Goal: Task Accomplishment & Management: Complete application form

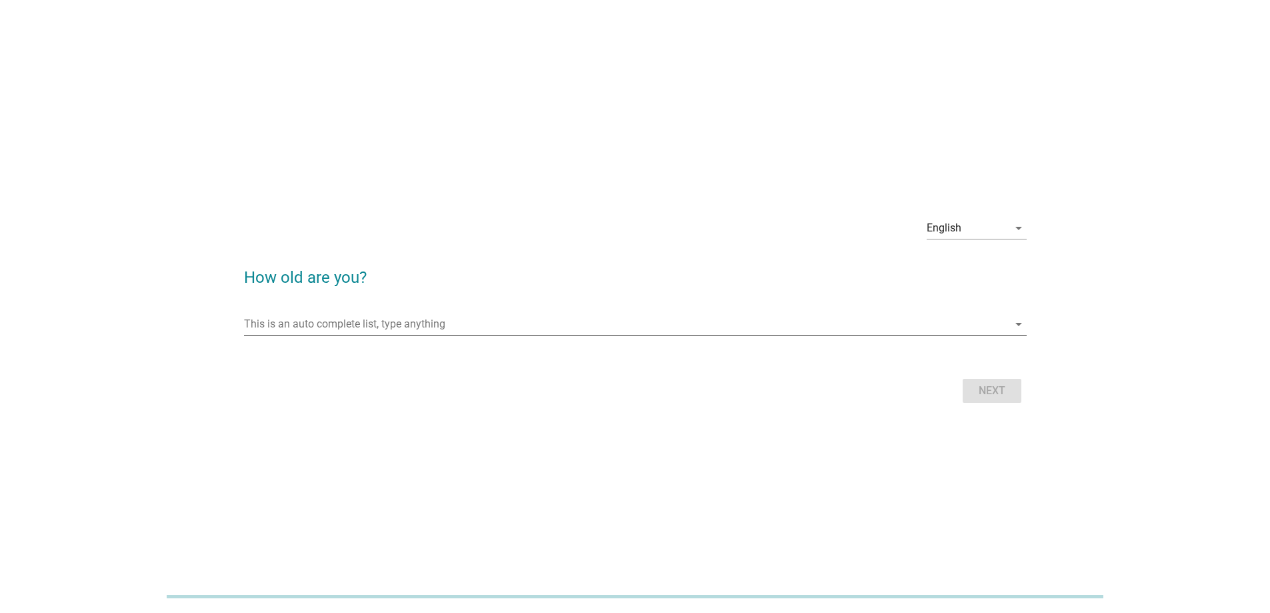
click at [449, 325] on input "This is an auto complete list, type anything" at bounding box center [626, 323] width 764 height 21
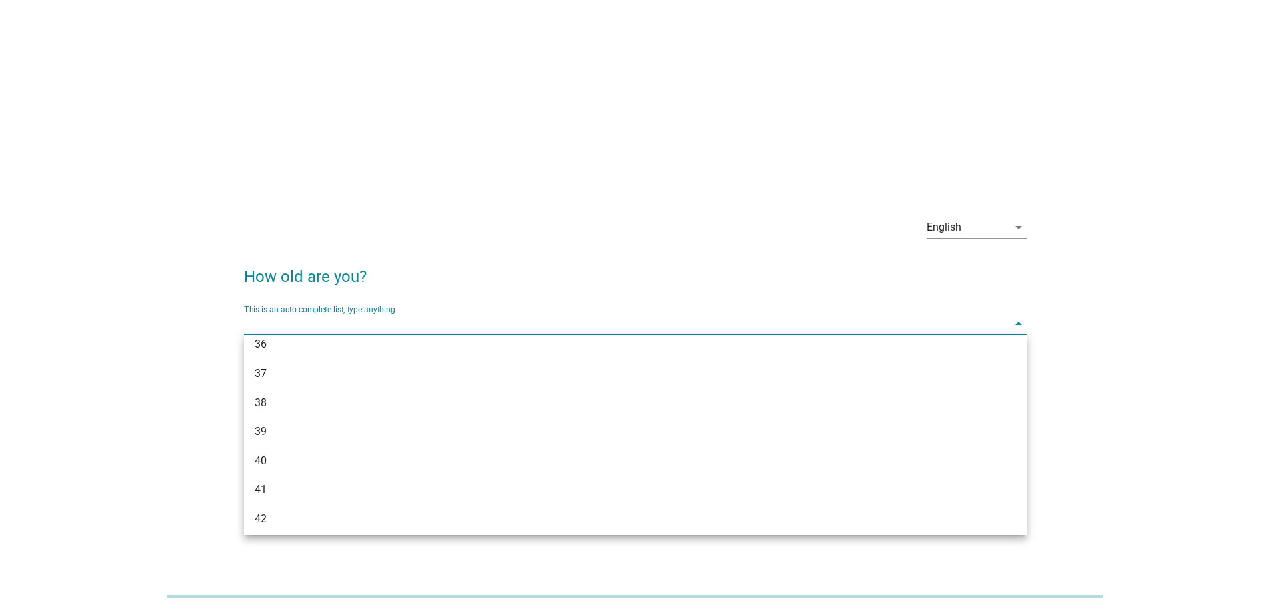
scroll to position [600, 0]
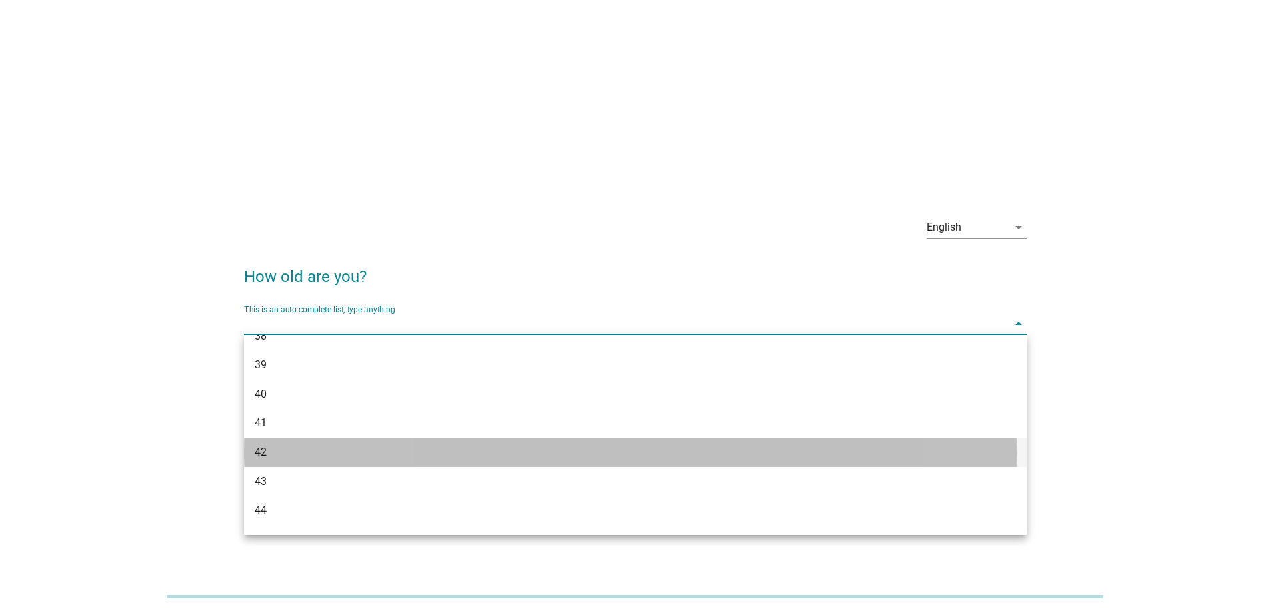
click at [376, 443] on div "42" at bounding box center [635, 451] width 783 height 29
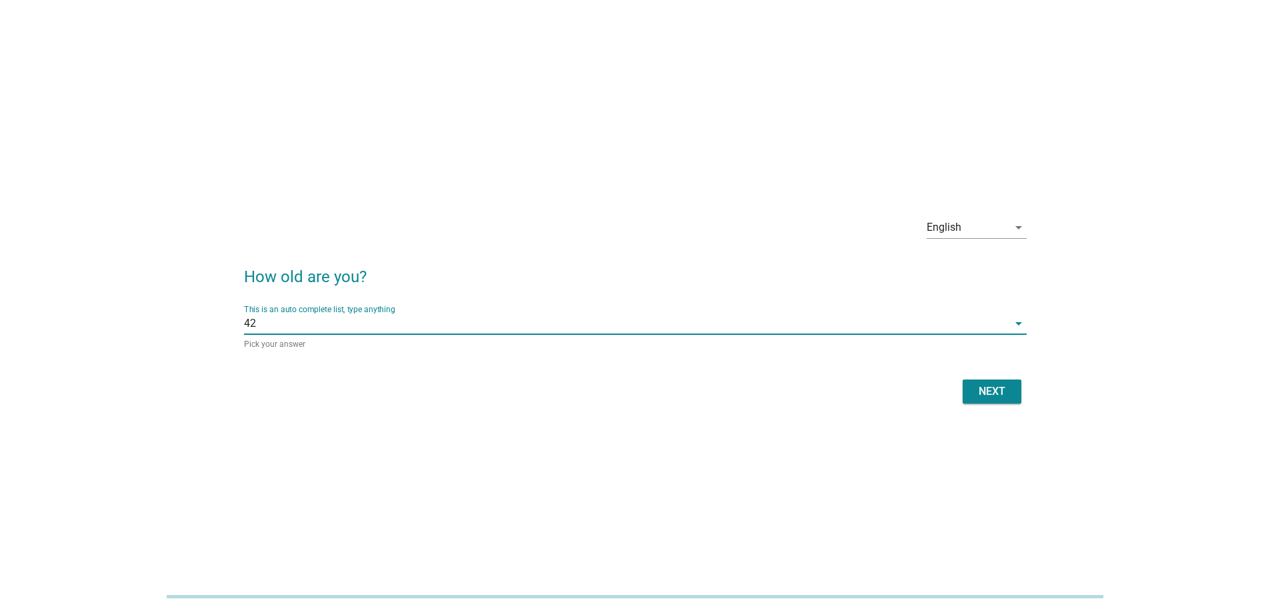
click at [980, 397] on div "Next" at bounding box center [991, 391] width 37 height 16
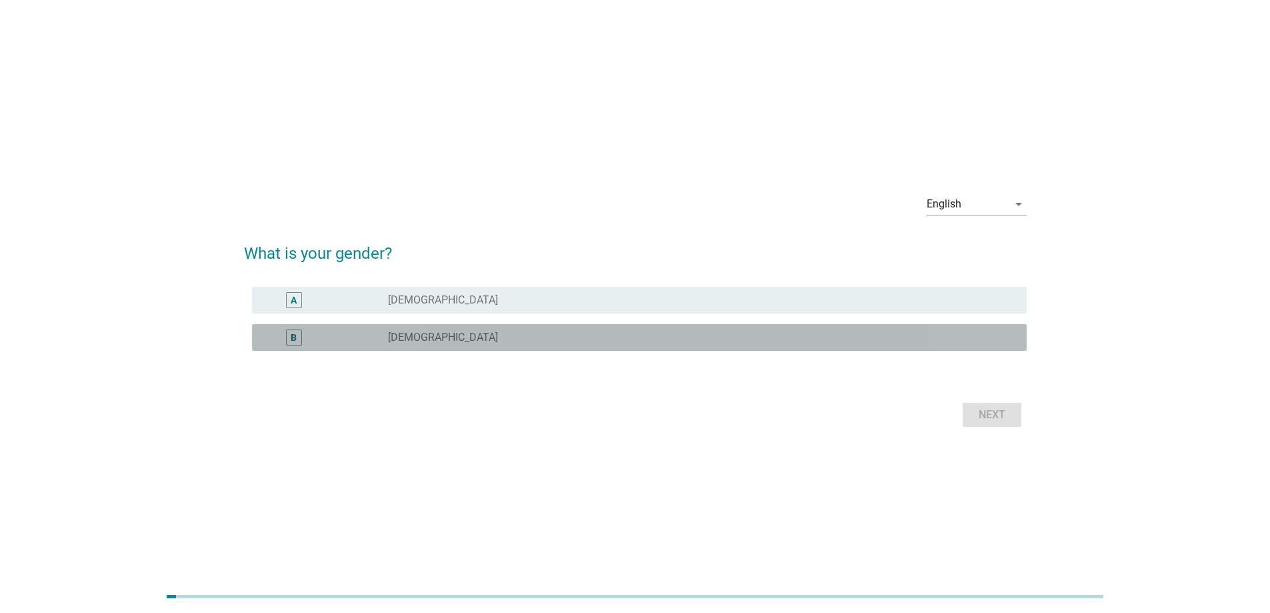
click at [438, 337] on div "radio_button_unchecked [DEMOGRAPHIC_DATA]" at bounding box center [696, 337] width 617 height 13
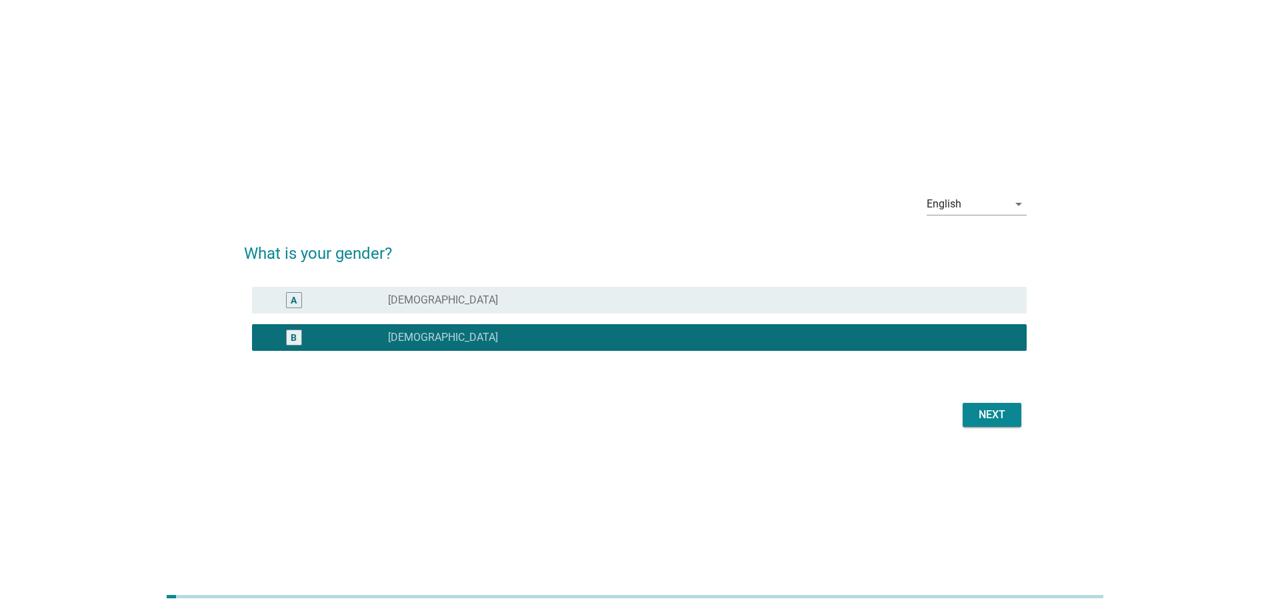
click at [975, 415] on div "Next" at bounding box center [991, 415] width 37 height 16
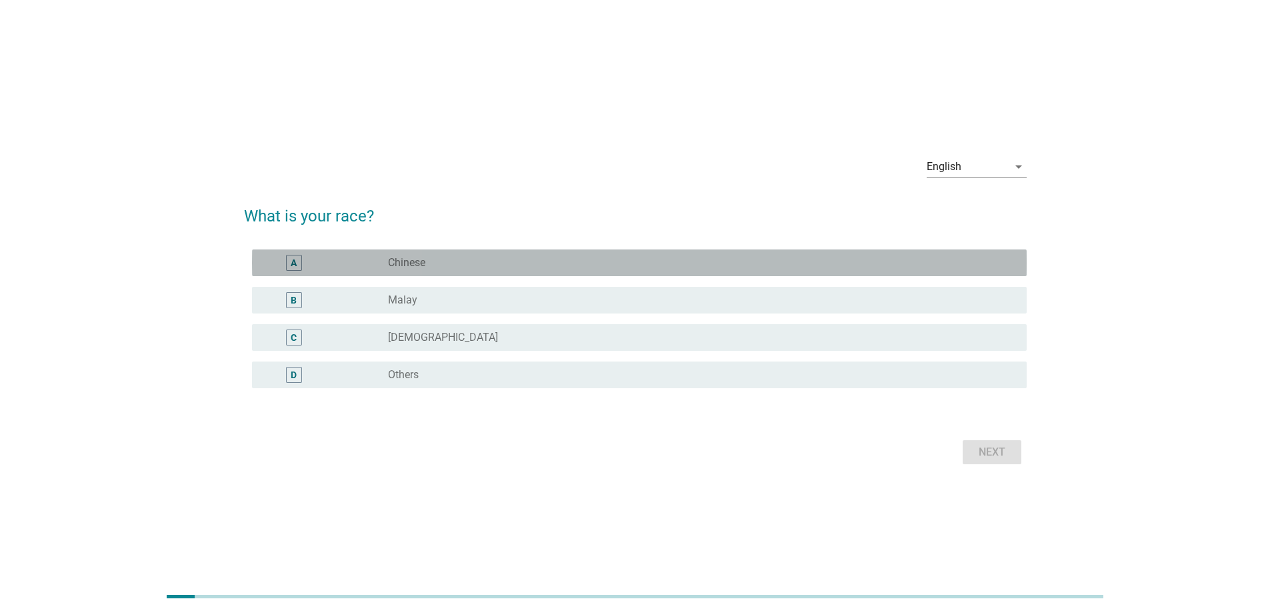
click at [483, 264] on div "radio_button_unchecked Chinese" at bounding box center [696, 262] width 617 height 13
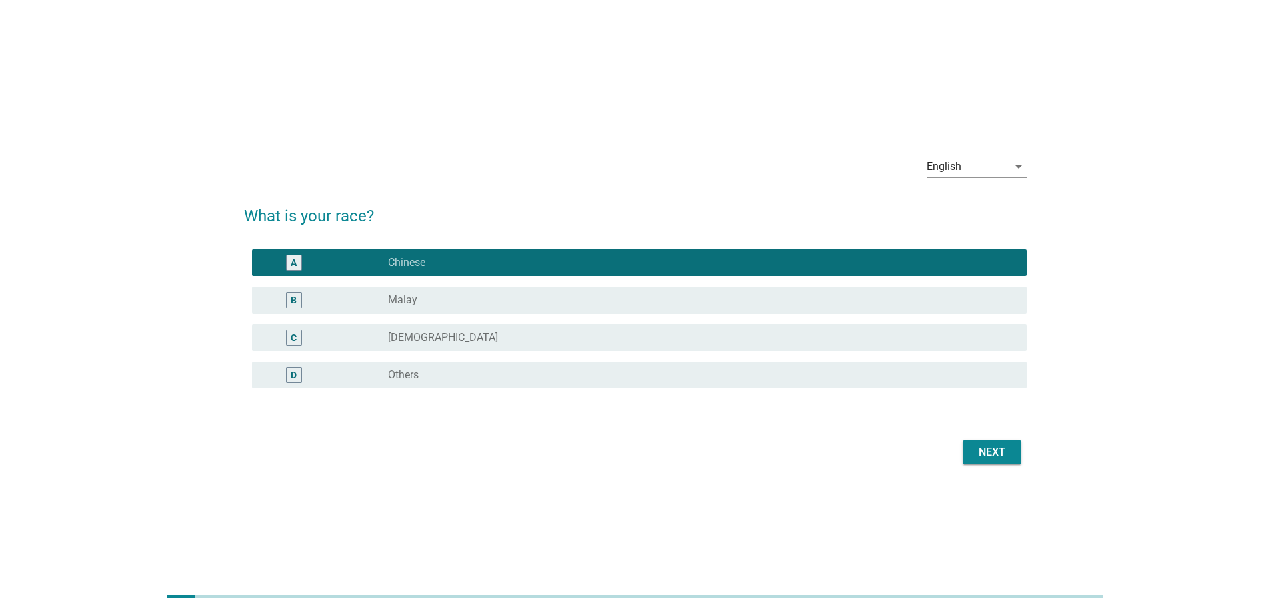
click at [983, 453] on div "Next" at bounding box center [991, 452] width 37 height 16
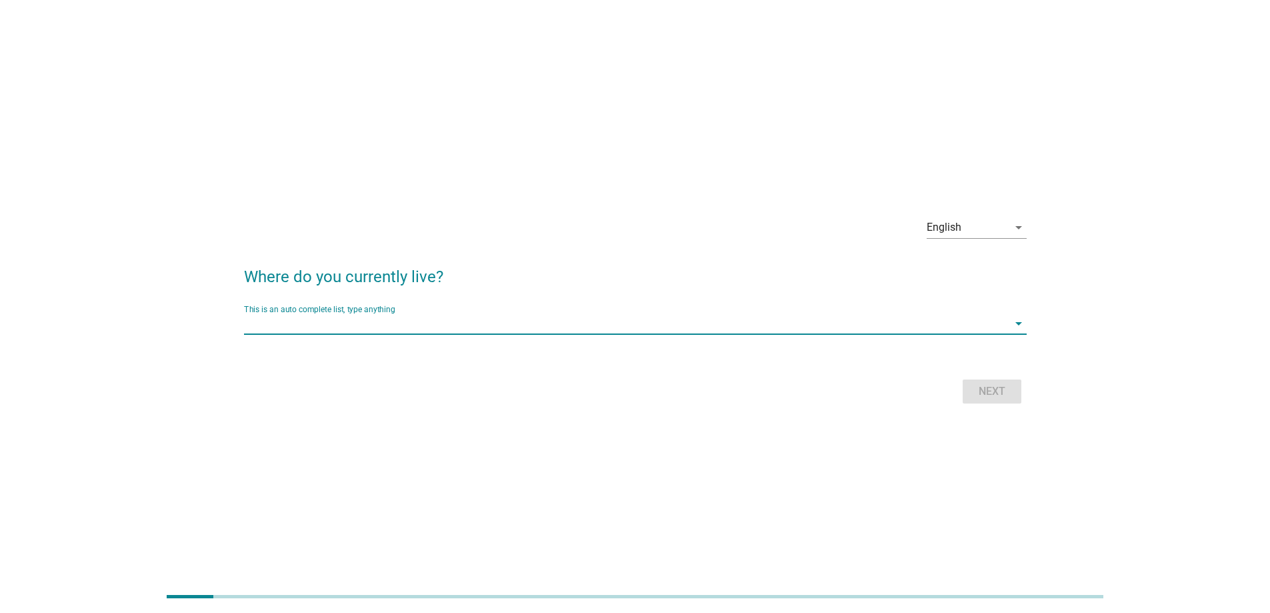
click at [475, 319] on input "This is an auto complete list, type anything" at bounding box center [626, 323] width 764 height 21
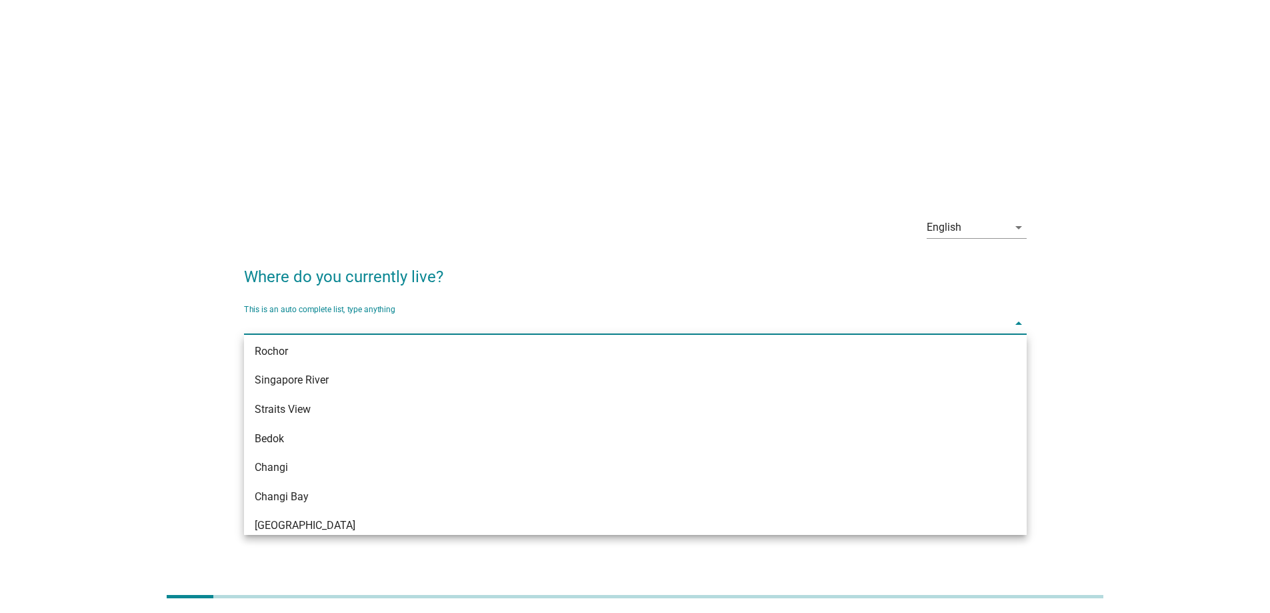
scroll to position [667, 0]
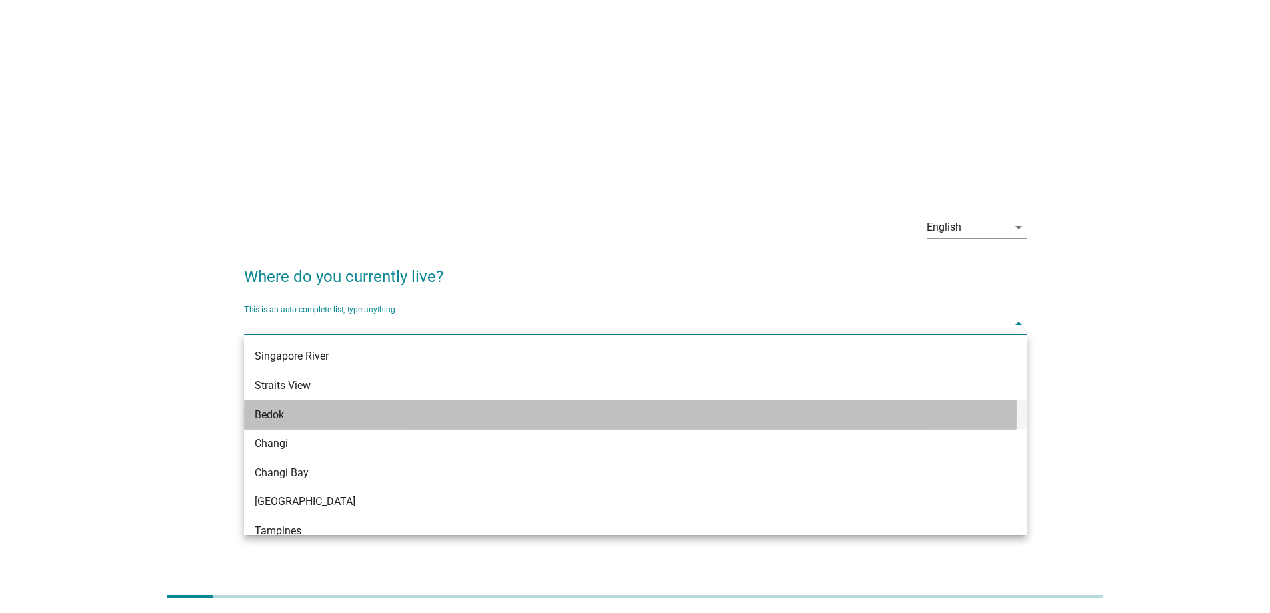
click at [461, 423] on div "Bedok" at bounding box center [635, 414] width 783 height 29
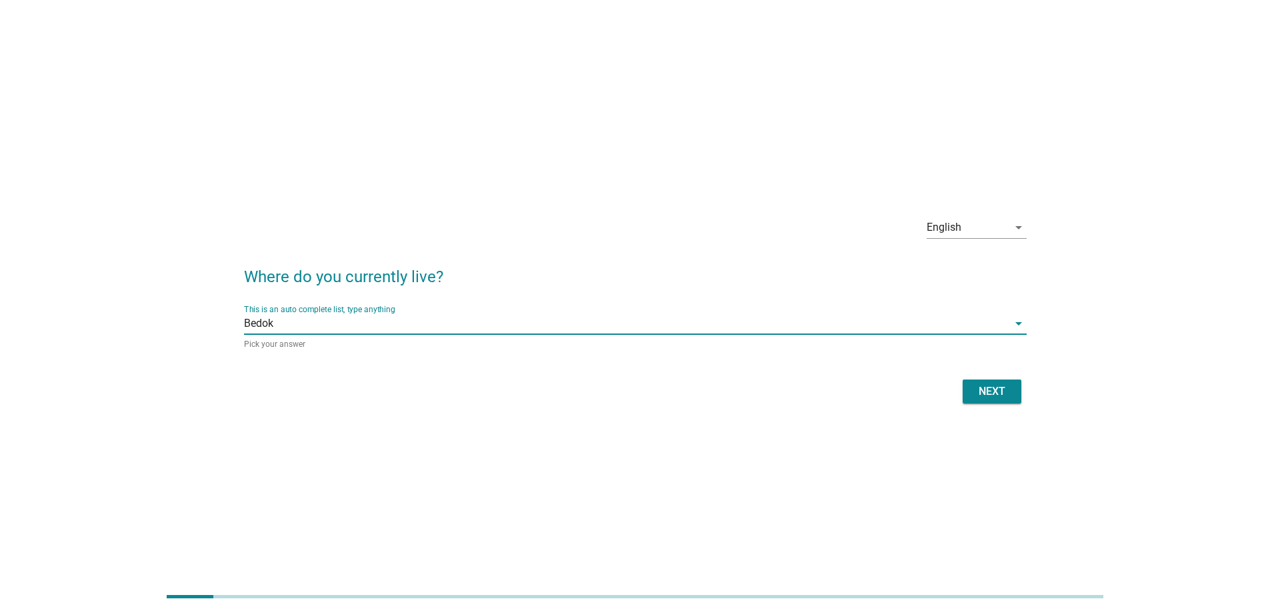
click at [986, 391] on div "Next" at bounding box center [991, 391] width 37 height 16
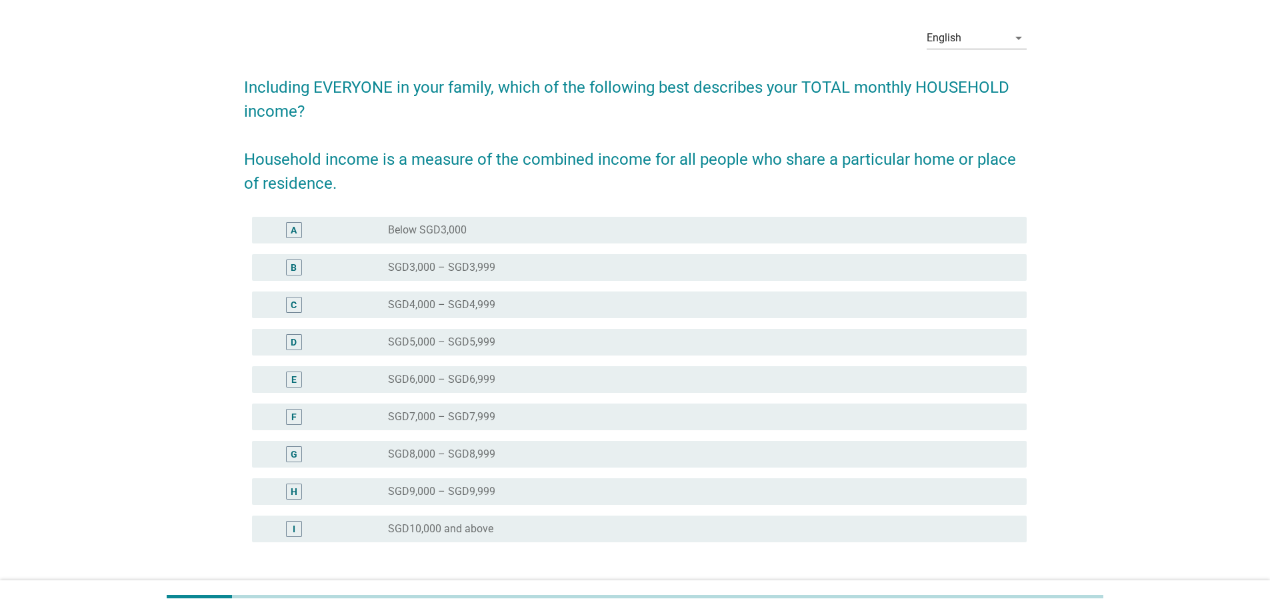
scroll to position [67, 0]
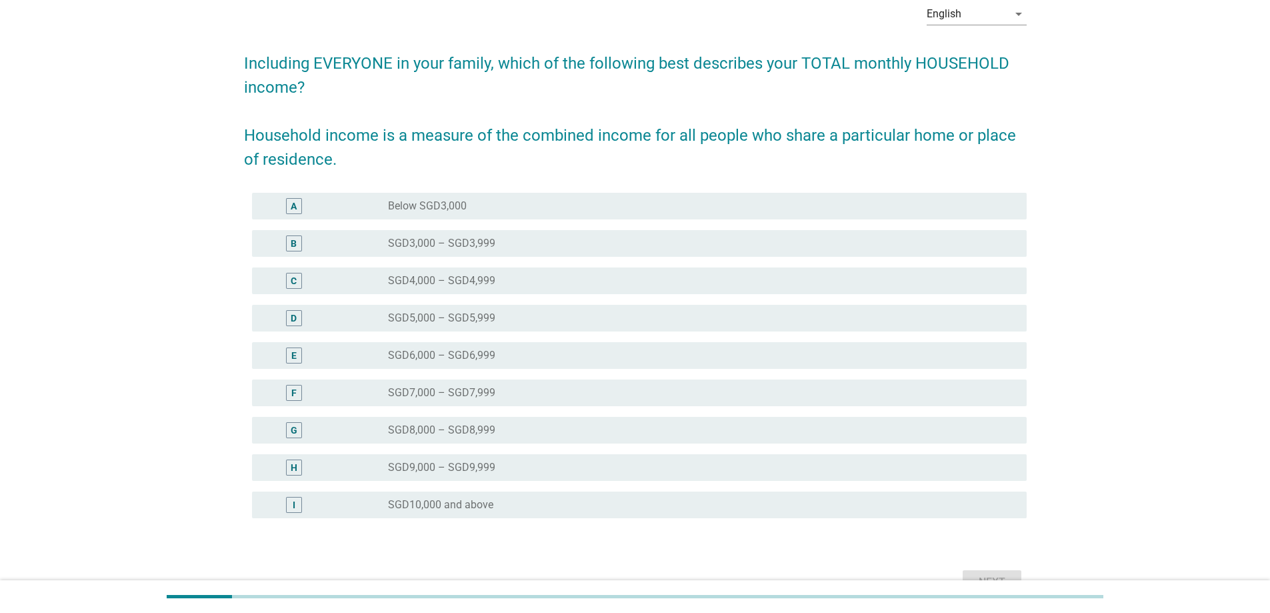
click at [631, 510] on div "radio_button_unchecked SGD10,000 and above" at bounding box center [696, 504] width 617 height 13
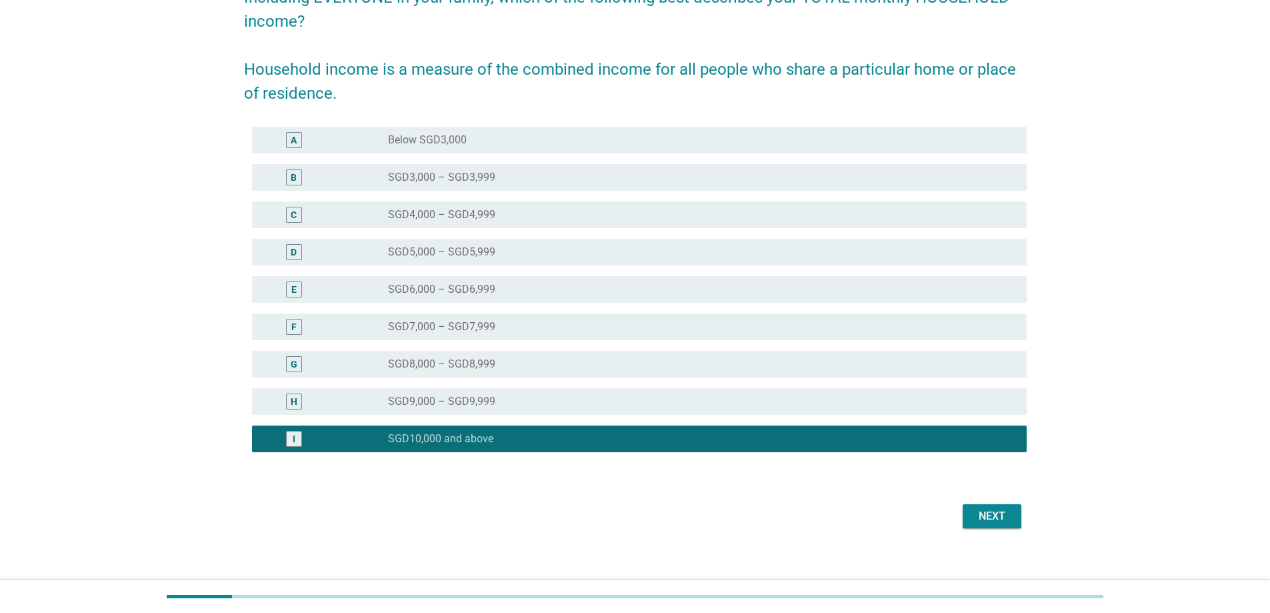
scroll to position [133, 0]
click at [987, 518] on div "Next" at bounding box center [991, 515] width 37 height 16
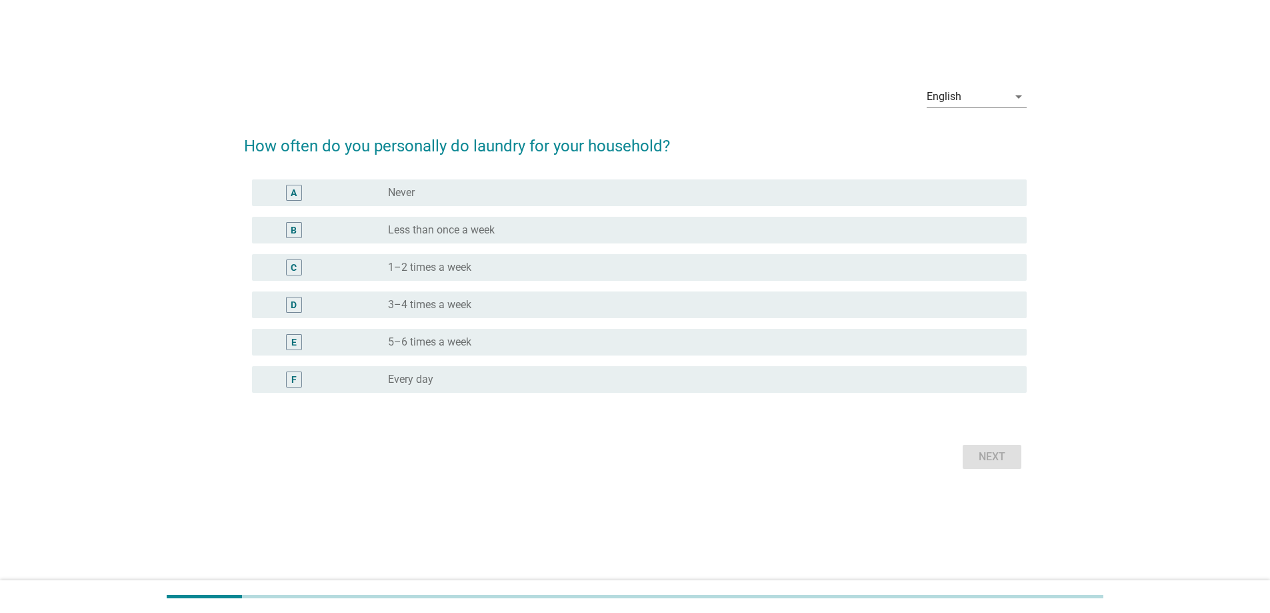
scroll to position [0, 0]
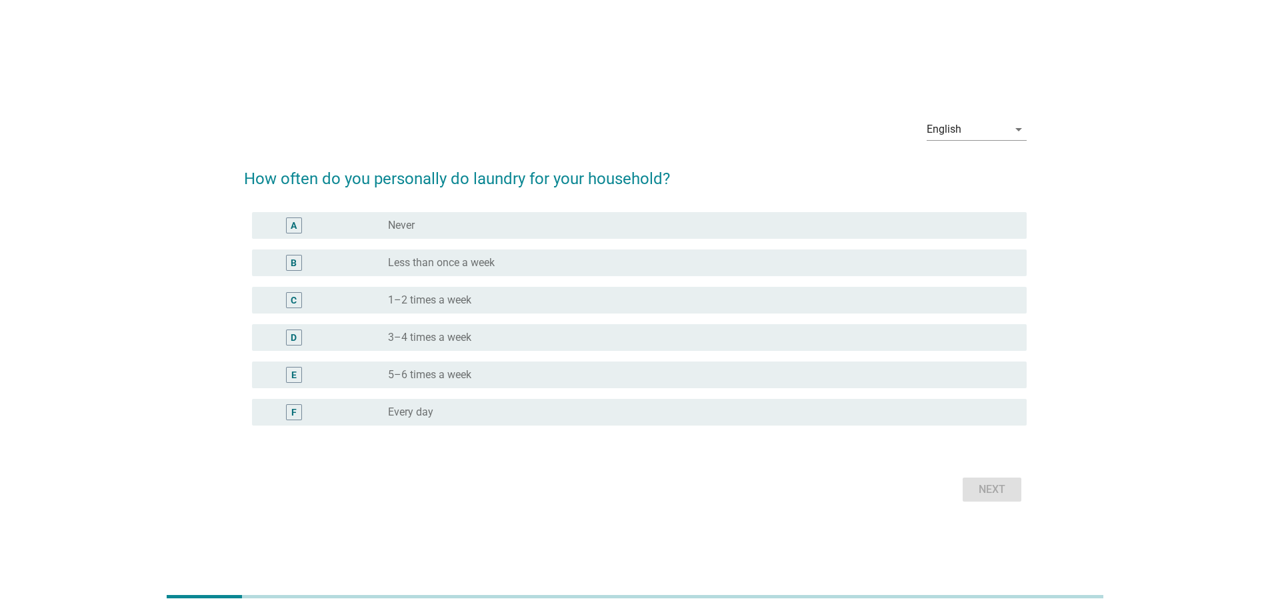
click at [498, 337] on div "radio_button_unchecked 3–4 times a week" at bounding box center [696, 337] width 617 height 13
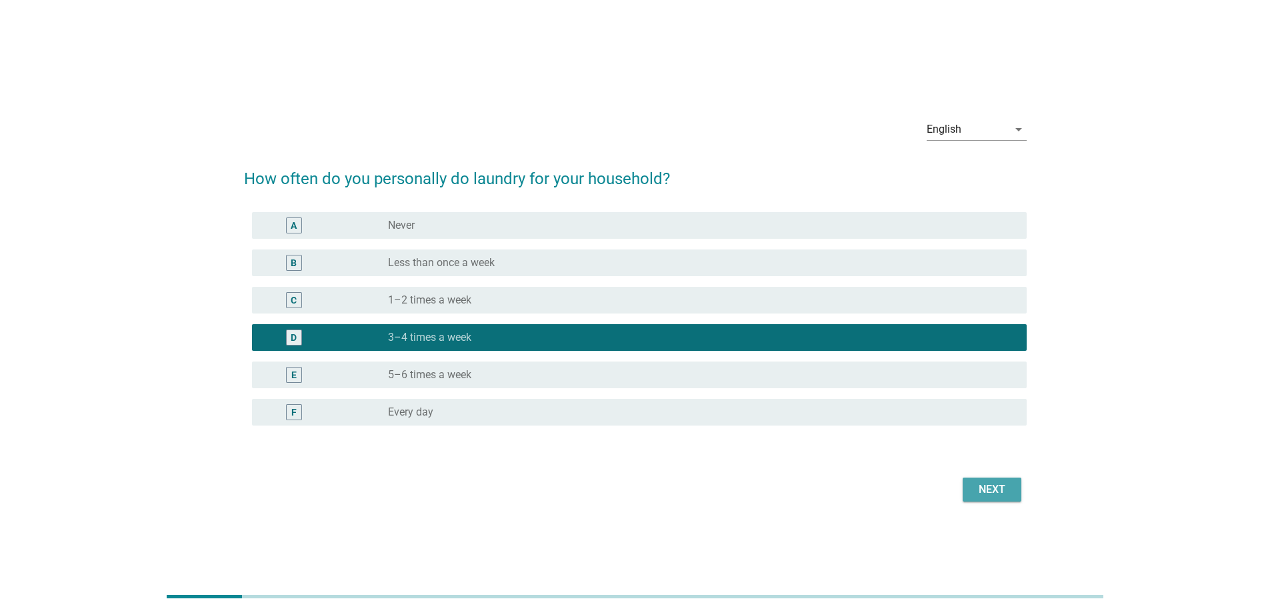
click at [970, 489] on button "Next" at bounding box center [992, 489] width 59 height 24
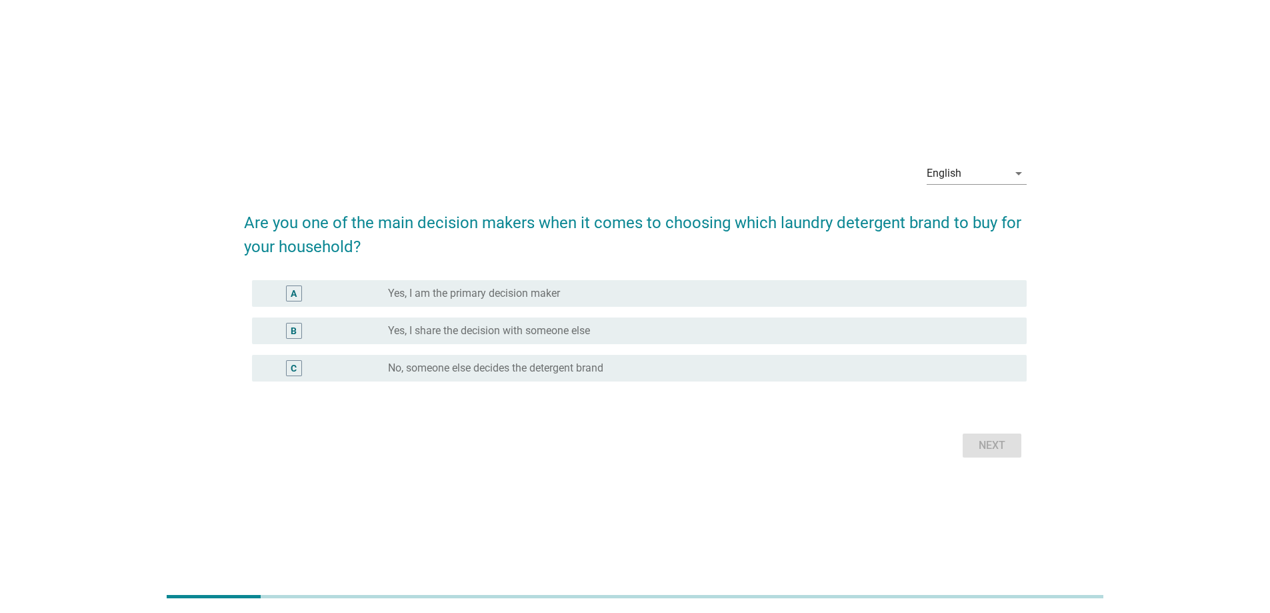
click at [573, 290] on div "radio_button_unchecked Yes, I am the primary decision maker" at bounding box center [696, 293] width 617 height 13
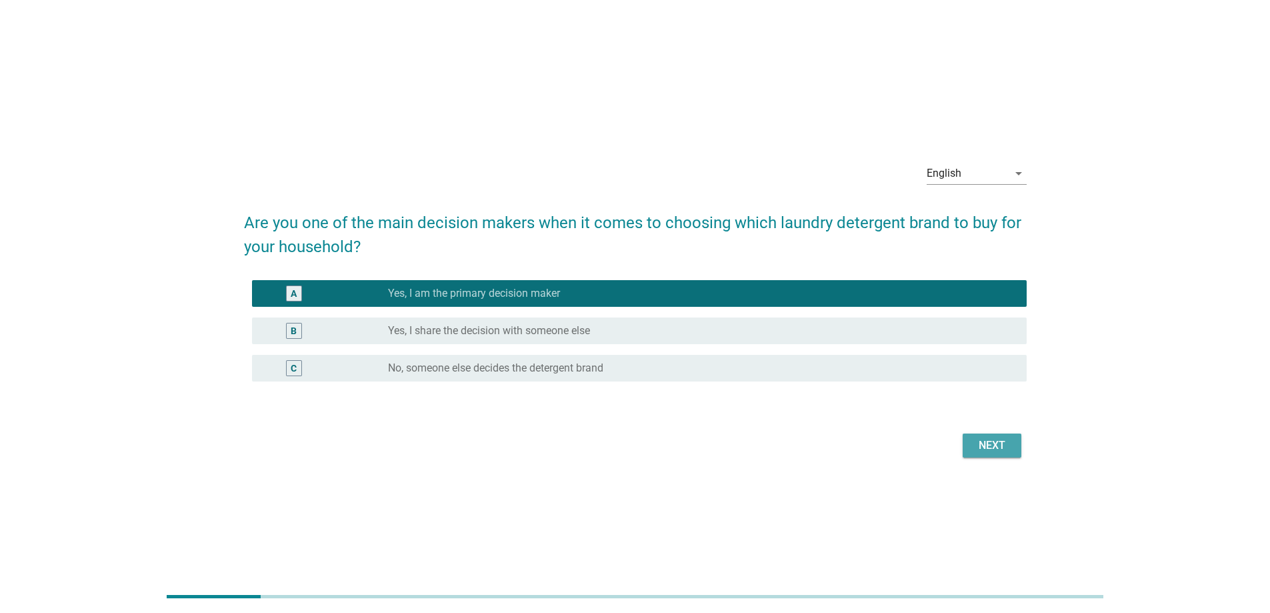
click at [979, 445] on div "Next" at bounding box center [991, 445] width 37 height 16
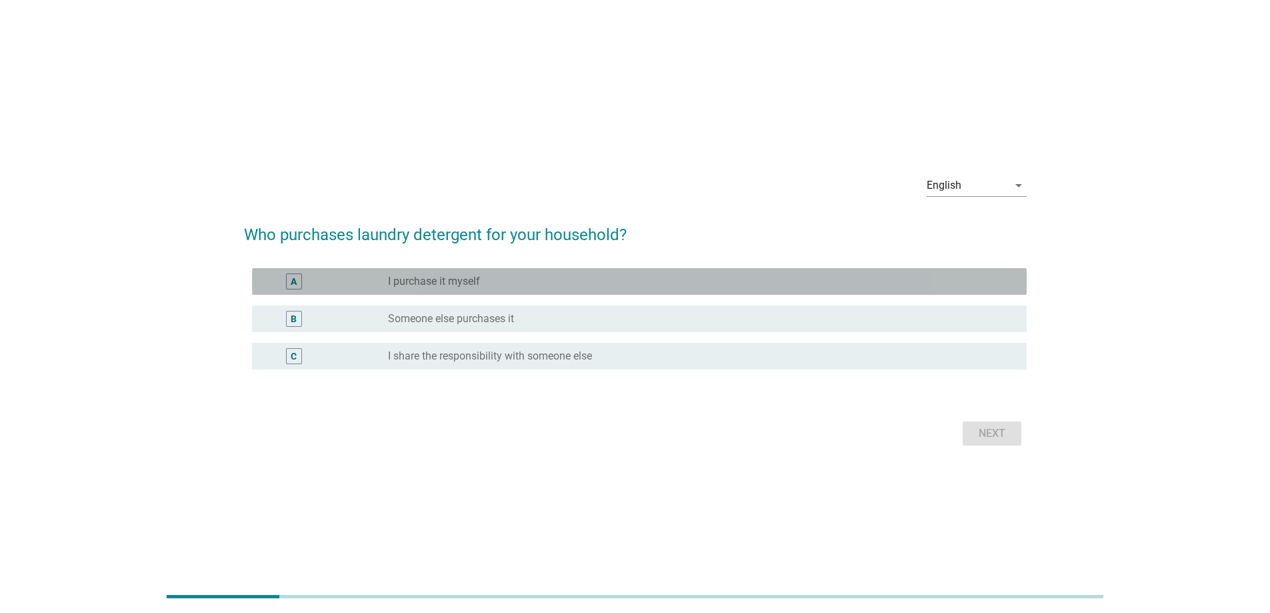
click at [481, 287] on div "radio_button_unchecked I purchase it myself" at bounding box center [696, 281] width 617 height 13
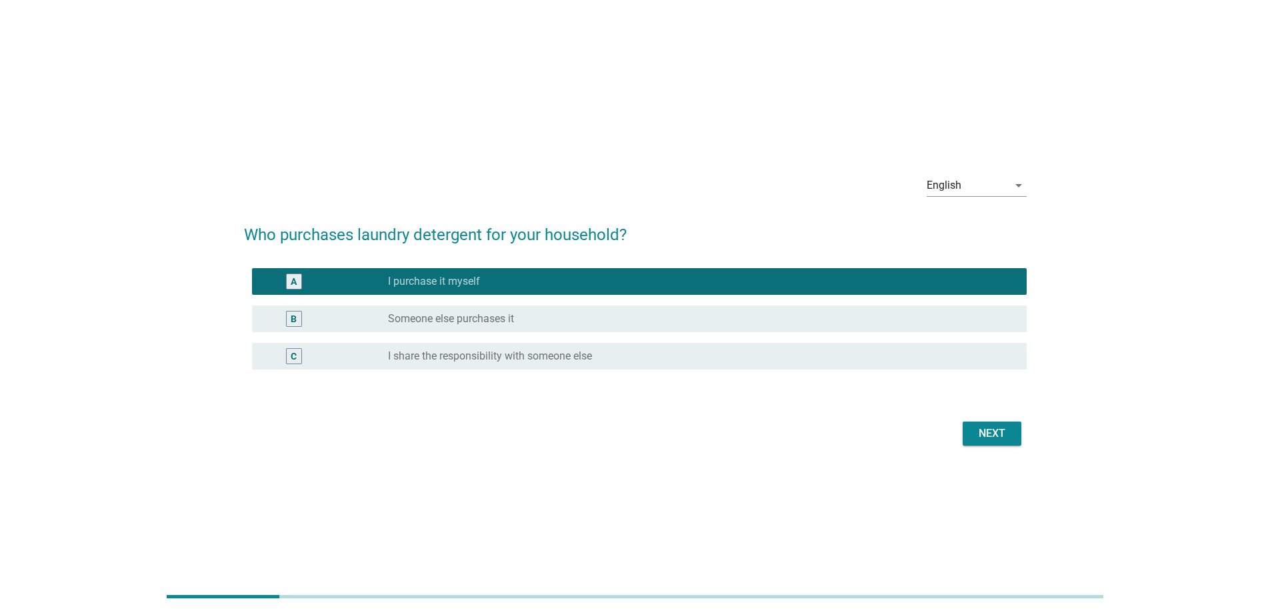
click at [978, 434] on div "Next" at bounding box center [991, 433] width 37 height 16
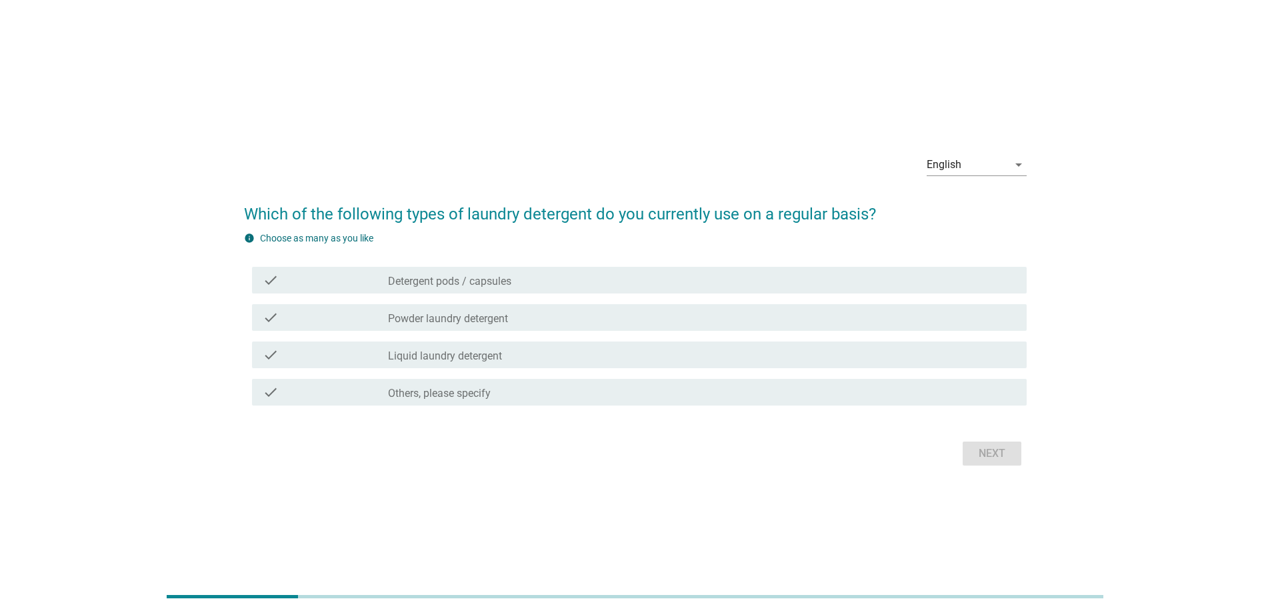
click at [545, 318] on div "check_box_outline_blank Powder laundry detergent" at bounding box center [702, 317] width 628 height 16
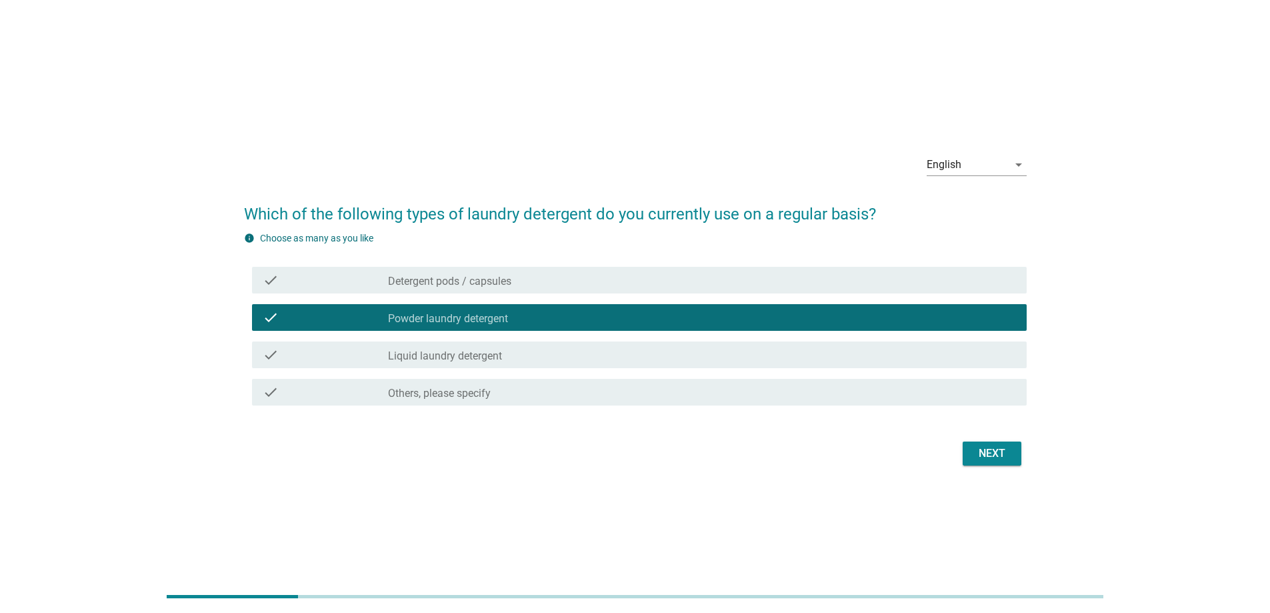
click at [980, 454] on div "Next" at bounding box center [991, 453] width 37 height 16
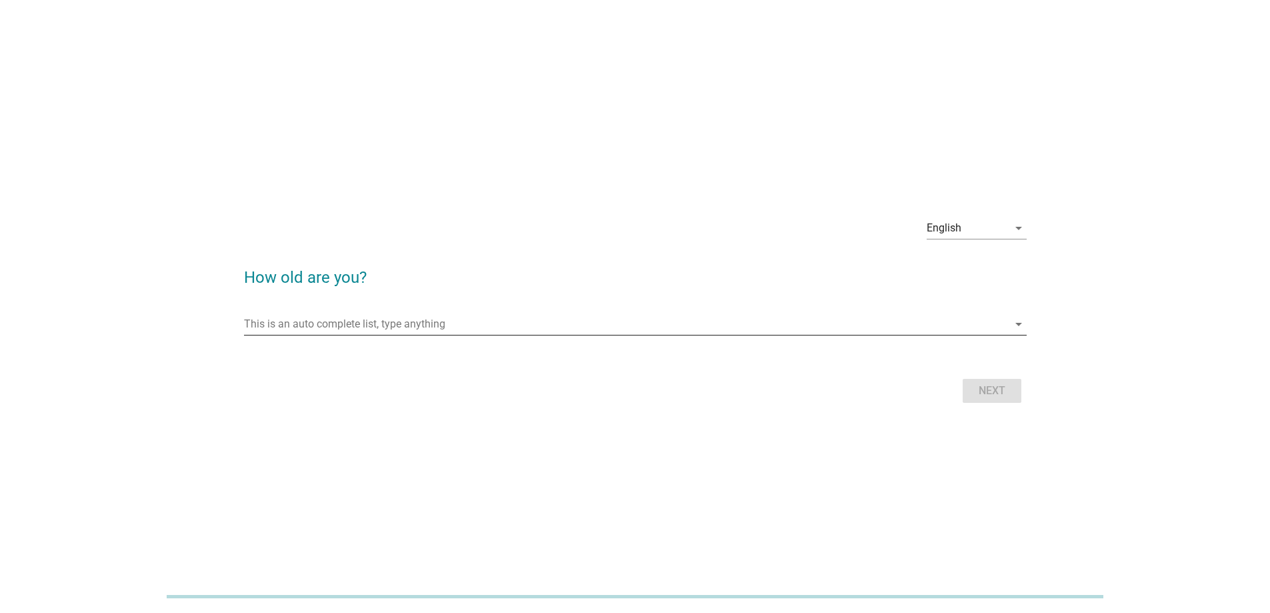
click at [455, 319] on input "This is an auto complete list, type anything" at bounding box center [626, 323] width 764 height 21
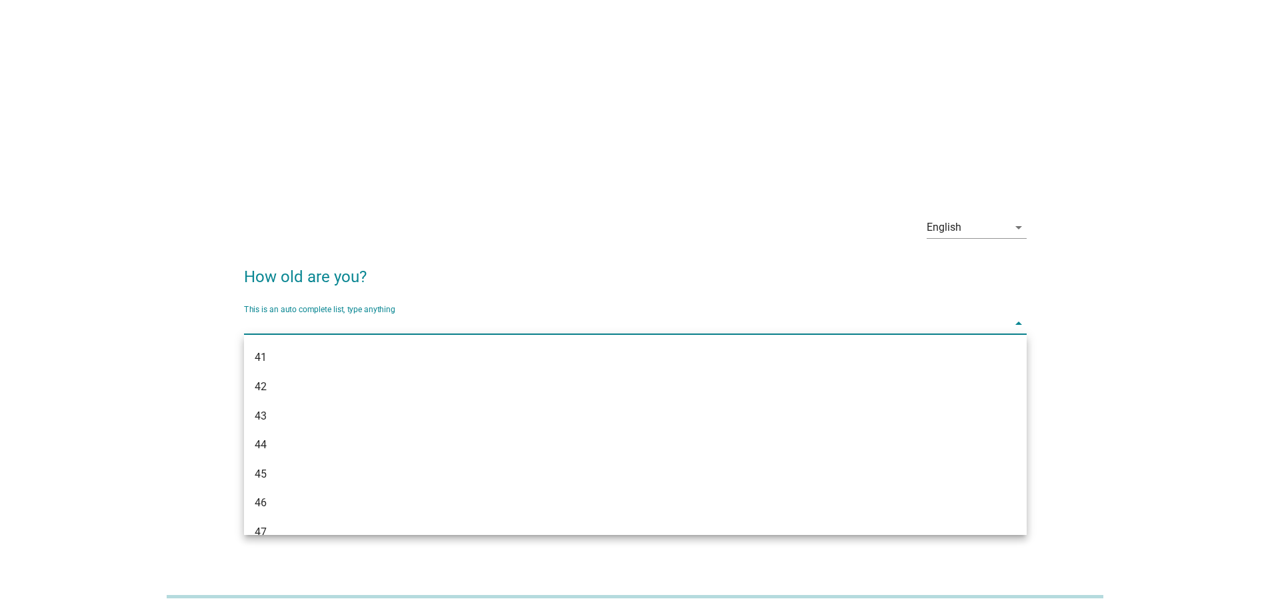
scroll to position [667, 0]
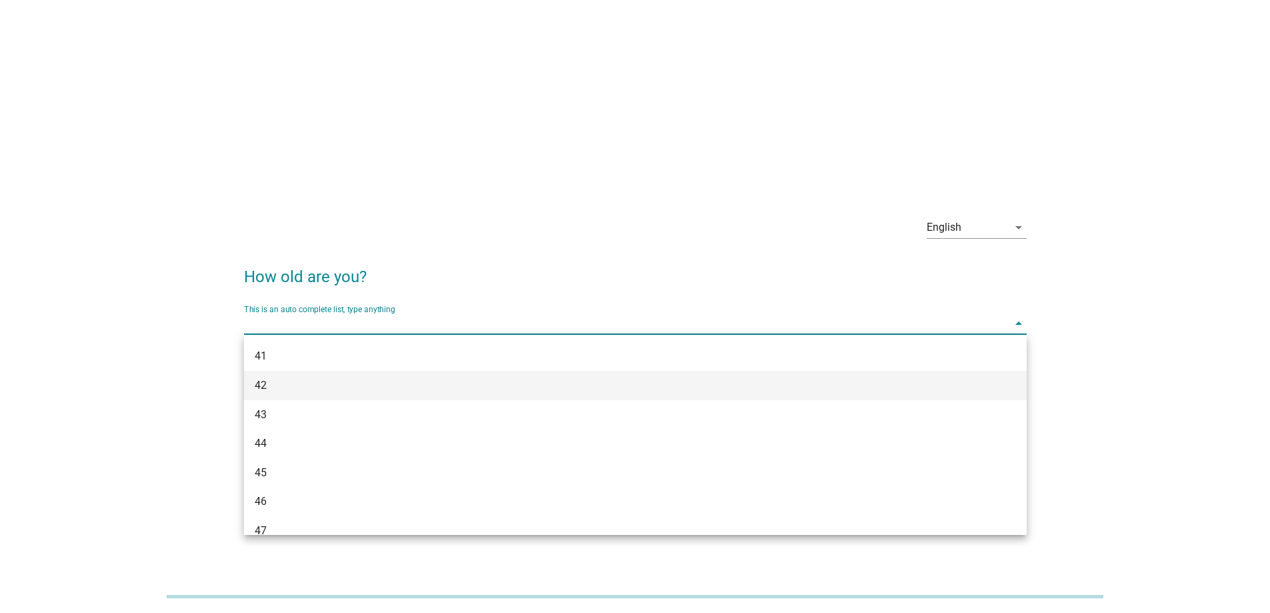
click at [447, 387] on div "42" at bounding box center [604, 385] width 698 height 16
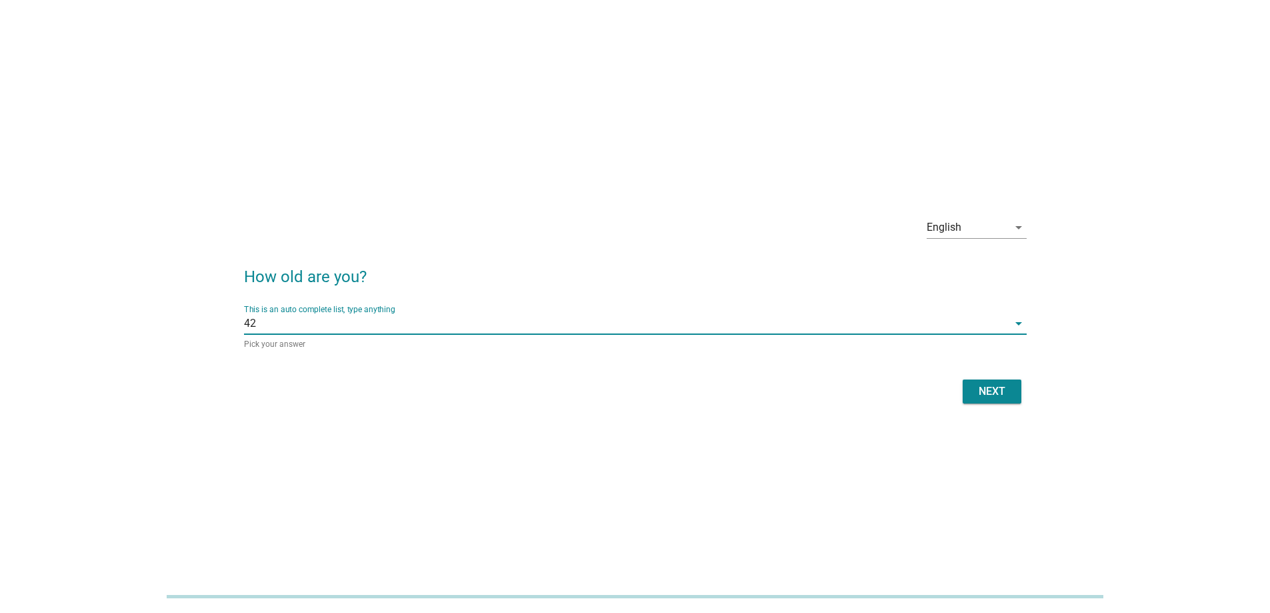
click at [987, 396] on div "Next" at bounding box center [991, 391] width 37 height 16
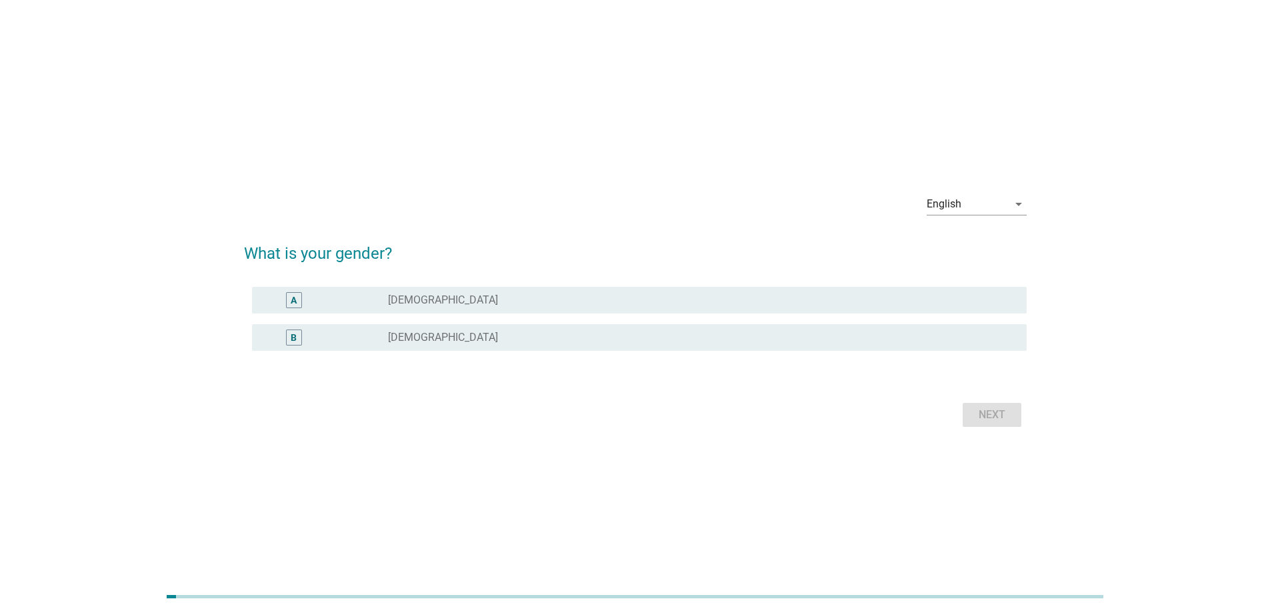
click at [455, 335] on div "radio_button_unchecked [DEMOGRAPHIC_DATA]" at bounding box center [696, 337] width 617 height 13
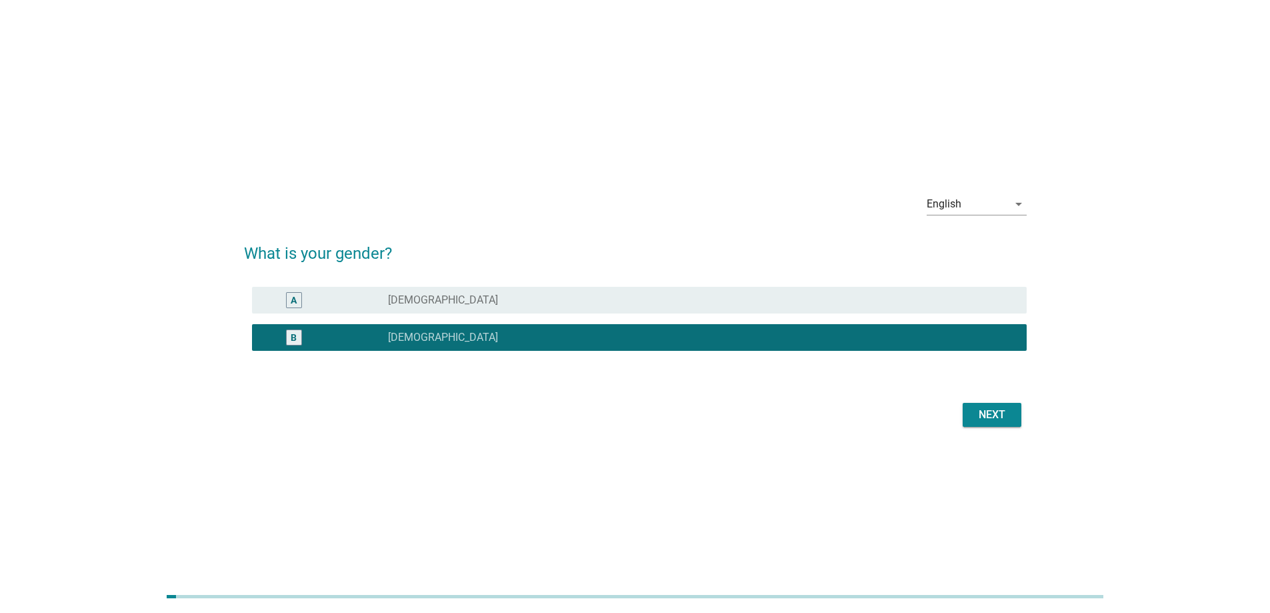
click at [997, 409] on div "Next" at bounding box center [991, 415] width 37 height 16
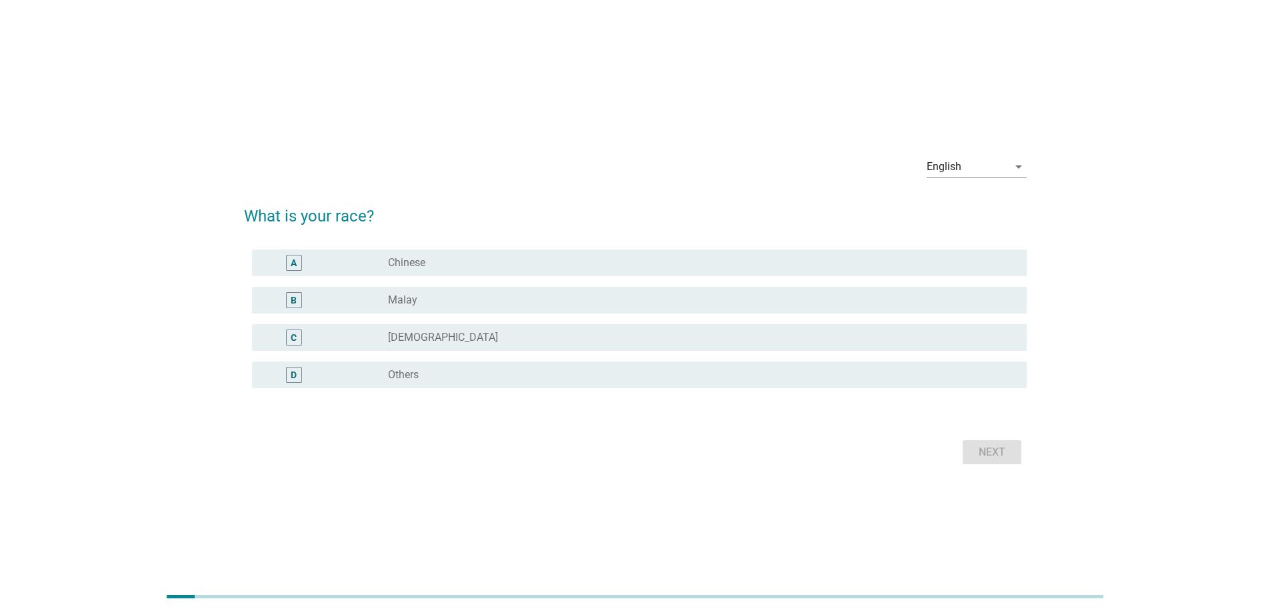
click at [479, 245] on div "A radio_button_unchecked Chinese" at bounding box center [635, 262] width 783 height 37
click at [480, 256] on div "radio_button_unchecked Chinese" at bounding box center [696, 262] width 617 height 13
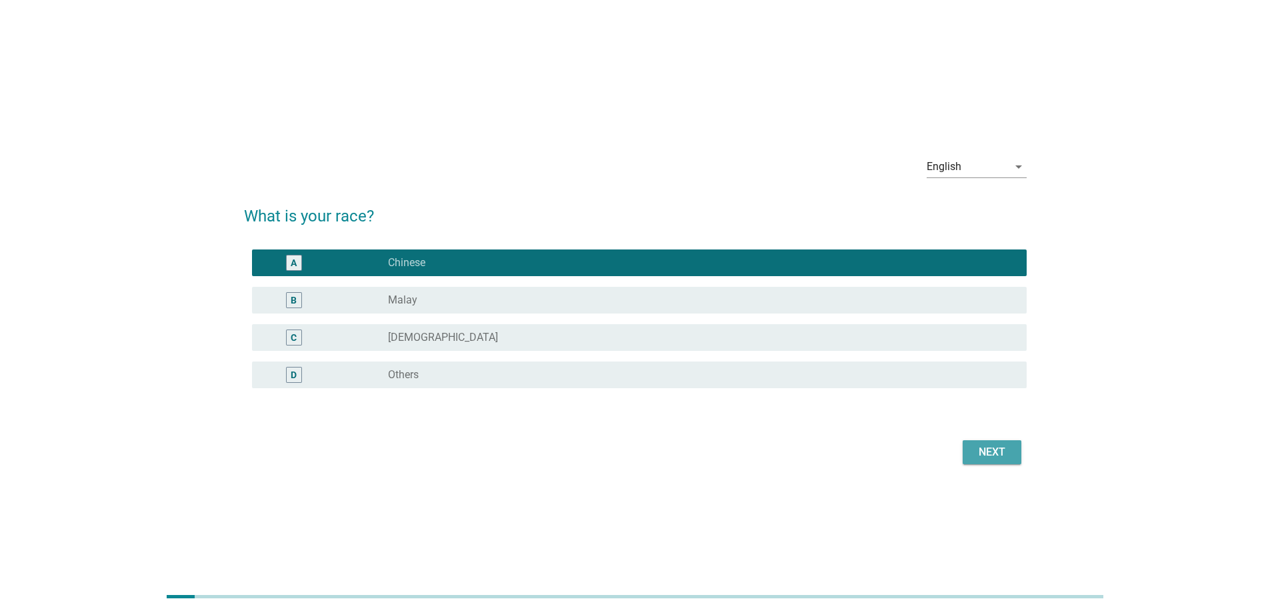
click at [976, 448] on div "Next" at bounding box center [991, 452] width 37 height 16
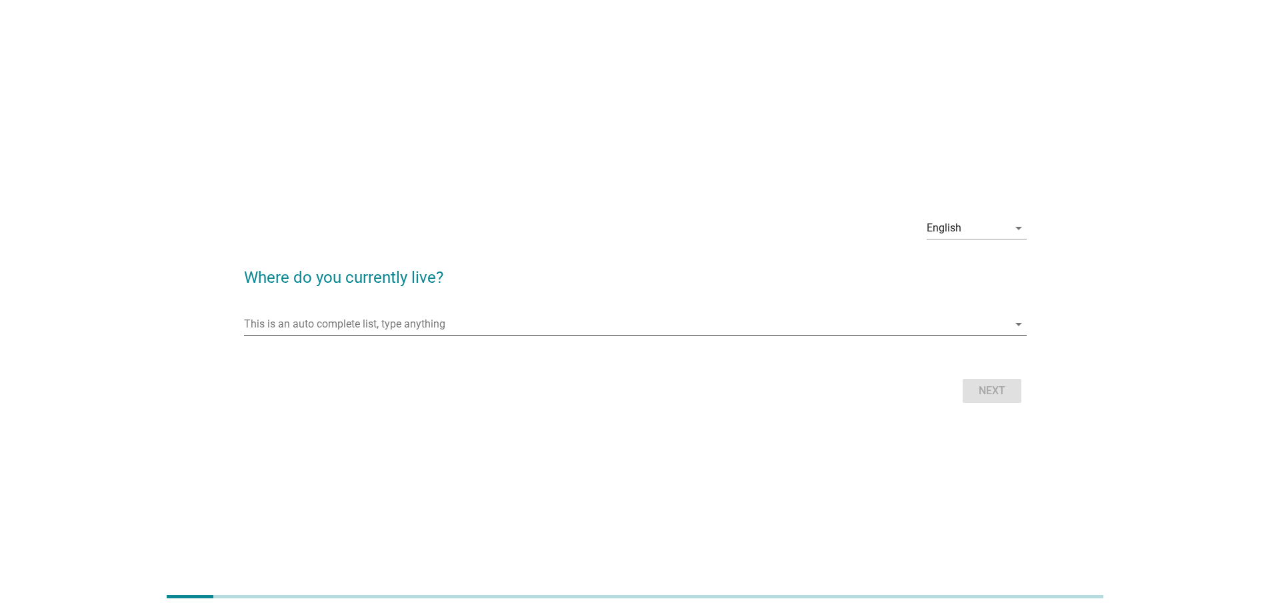
click at [511, 324] on input "This is an auto complete list, type anything" at bounding box center [626, 323] width 764 height 21
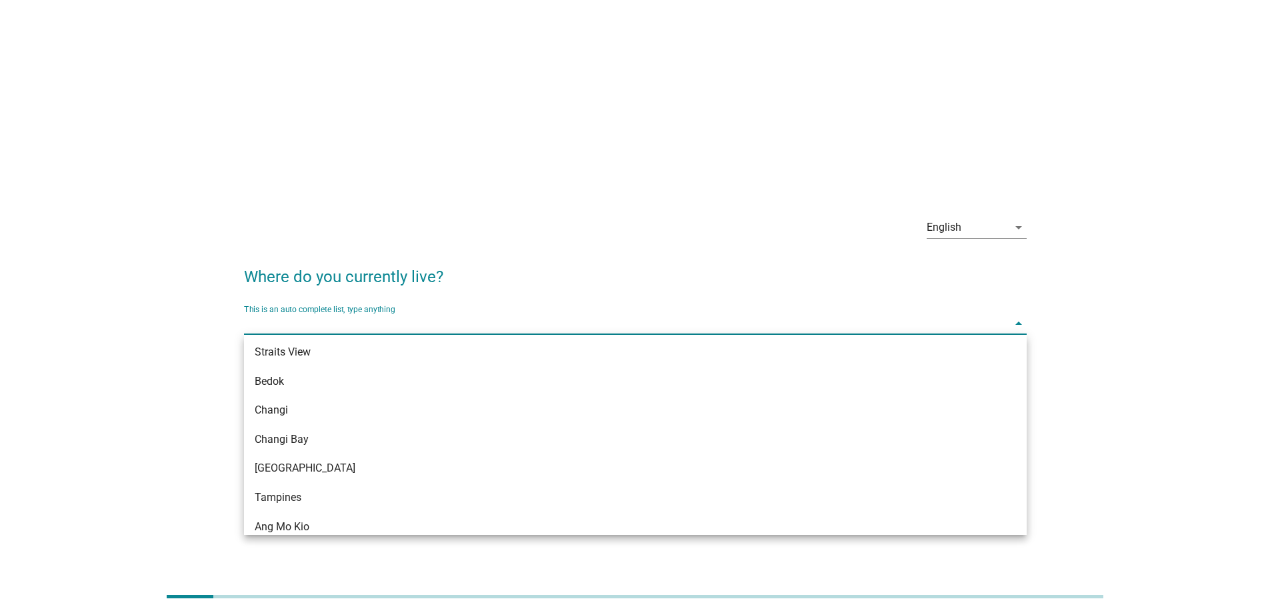
scroll to position [676, 0]
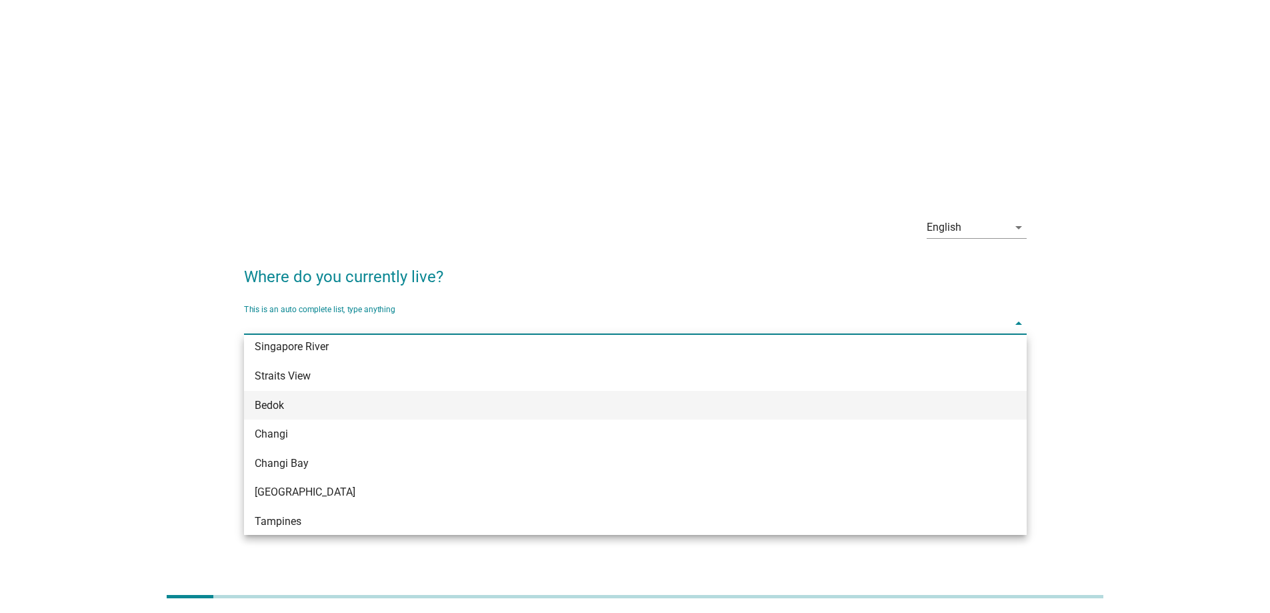
click at [439, 403] on div "Bedok" at bounding box center [604, 405] width 698 height 16
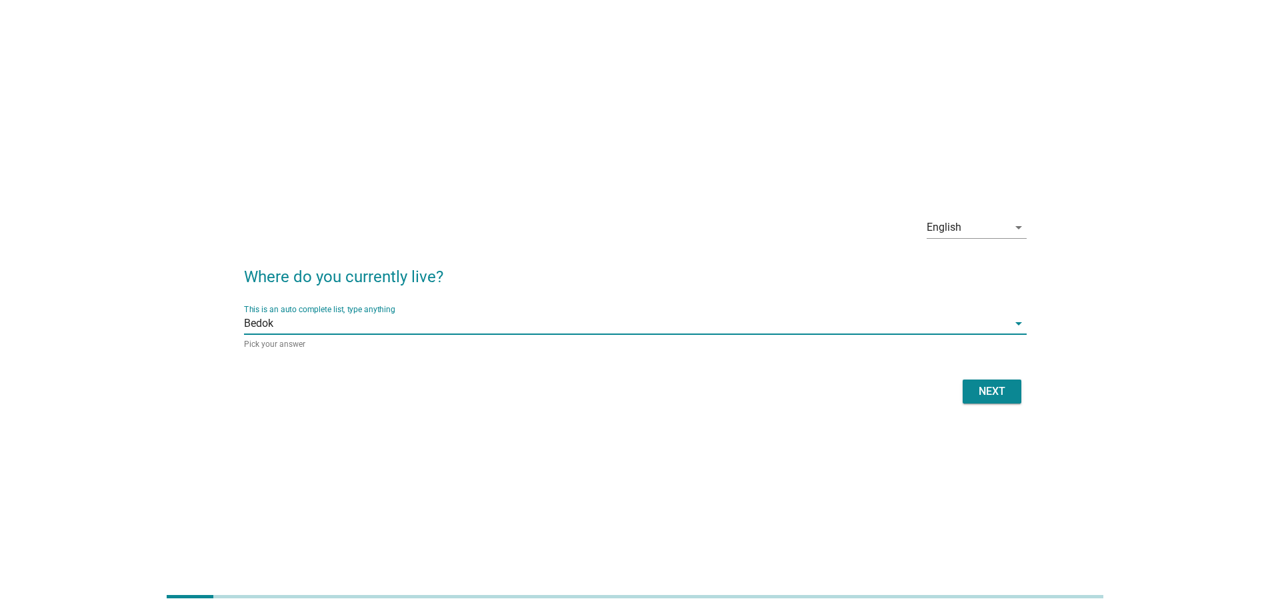
click at [990, 391] on div "Next" at bounding box center [991, 391] width 37 height 16
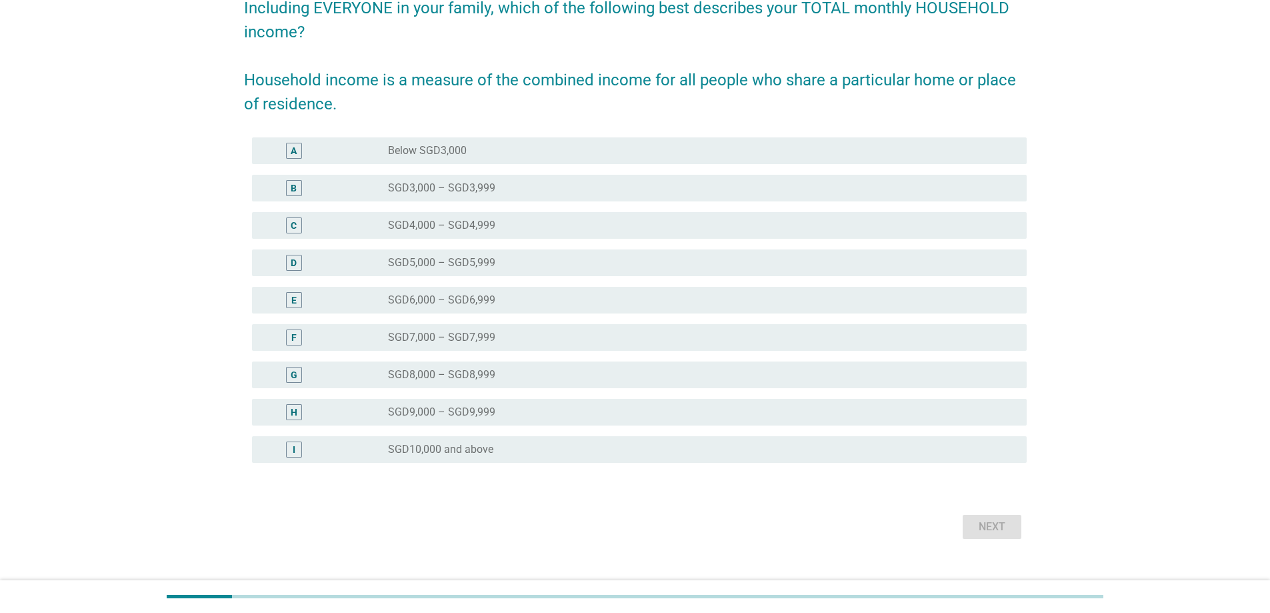
scroll to position [133, 0]
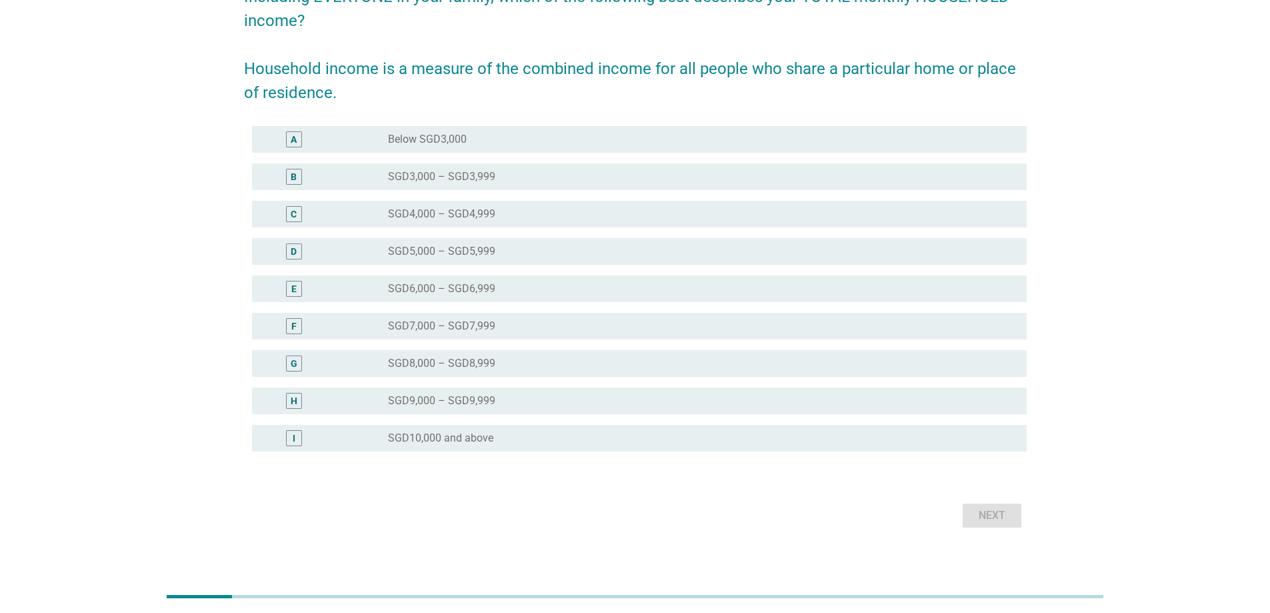
click at [671, 445] on div "radio_button_unchecked SGD10,000 and above" at bounding box center [702, 438] width 628 height 16
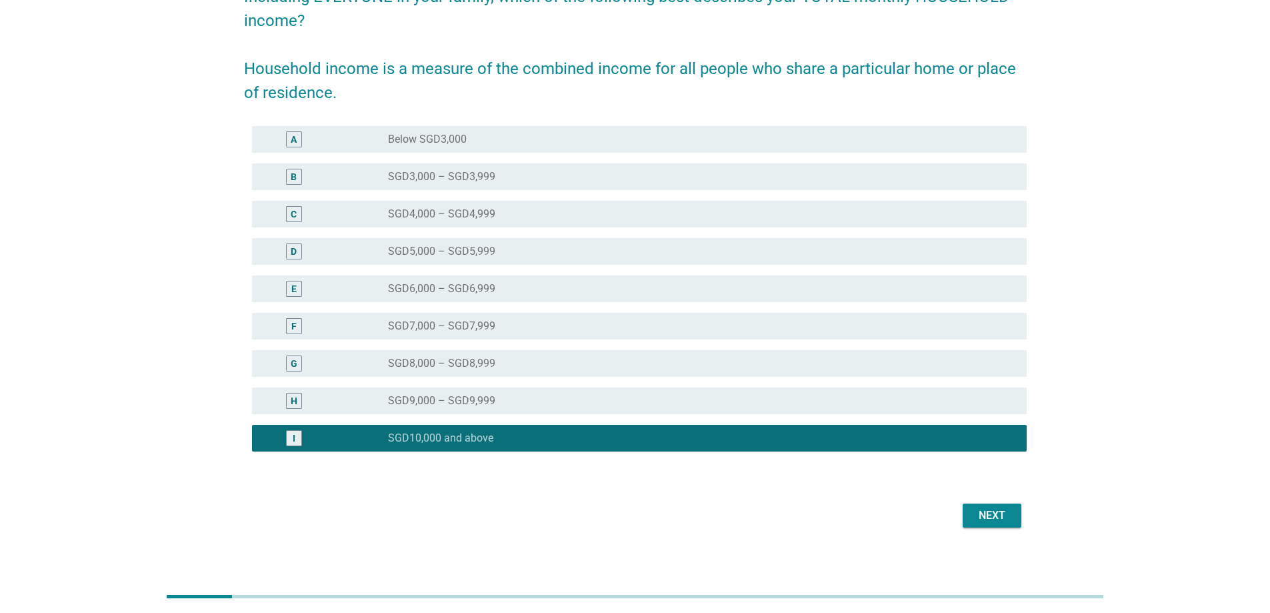
click at [998, 517] on div "Next" at bounding box center [991, 515] width 37 height 16
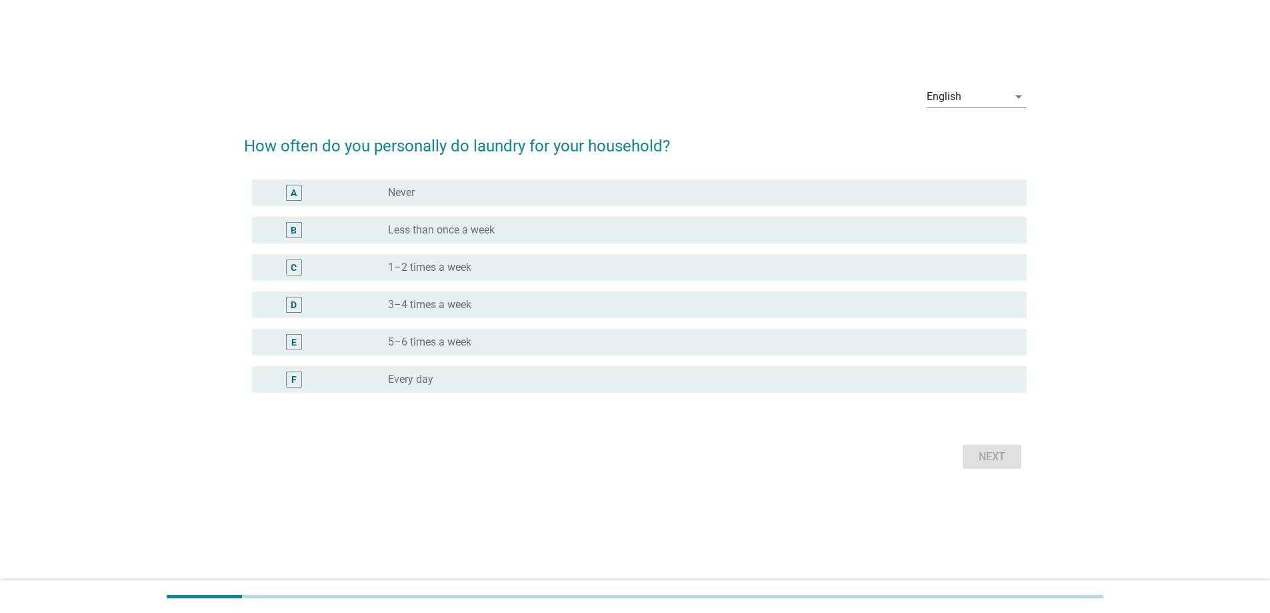
scroll to position [0, 0]
